Goal: Browse casually

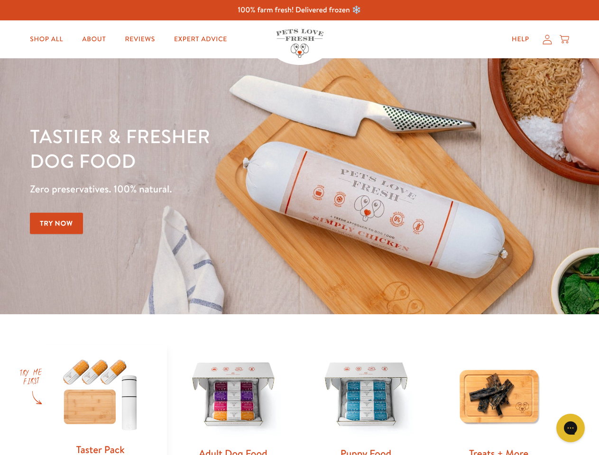
click at [299, 228] on div "Tastier & fresher dog food Zero preservatives. 100% natural. Try Now" at bounding box center [210, 186] width 360 height 125
click at [571, 428] on icon "Gorgias live chat" at bounding box center [570, 428] width 9 height 9
